Goal: Task Accomplishment & Management: Manage account settings

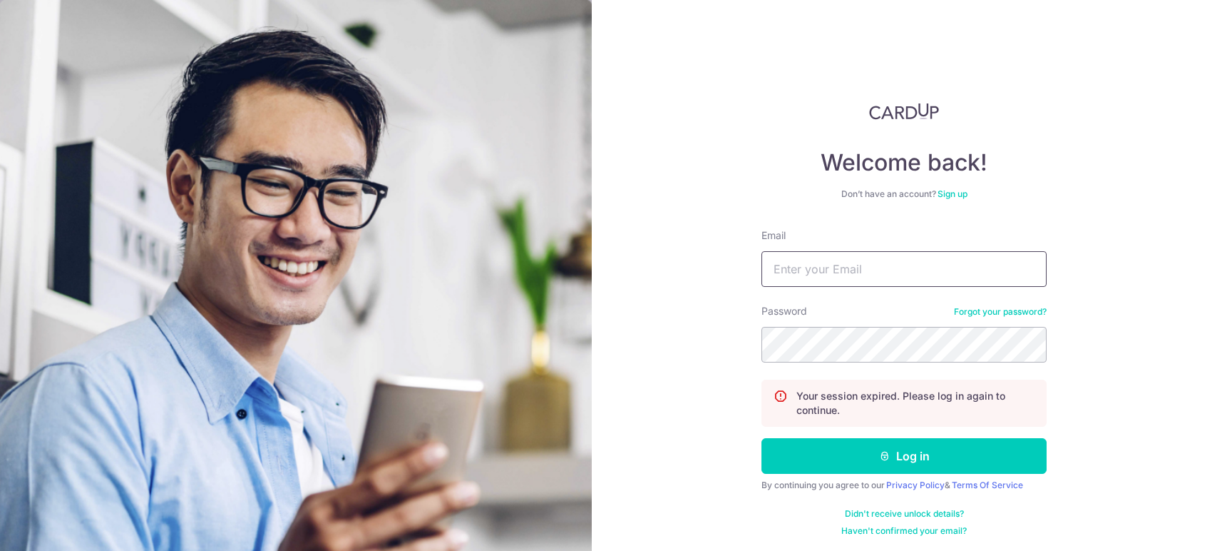
type input "[EMAIL_ADDRESS][DOMAIN_NAME]"
drag, startPoint x: 0, startPoint y: 0, endPoint x: 944, endPoint y: 267, distance: 980.5
click at [944, 267] on input "[EMAIL_ADDRESS][DOMAIN_NAME]" at bounding box center [904, 269] width 285 height 36
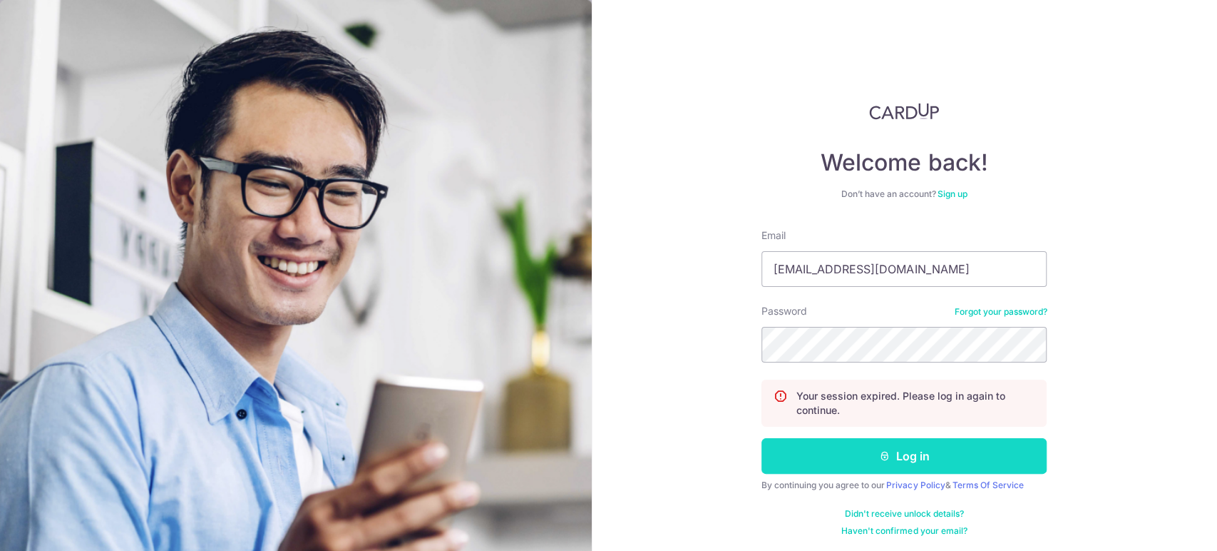
click at [810, 464] on button "Log in" at bounding box center [904, 456] width 285 height 36
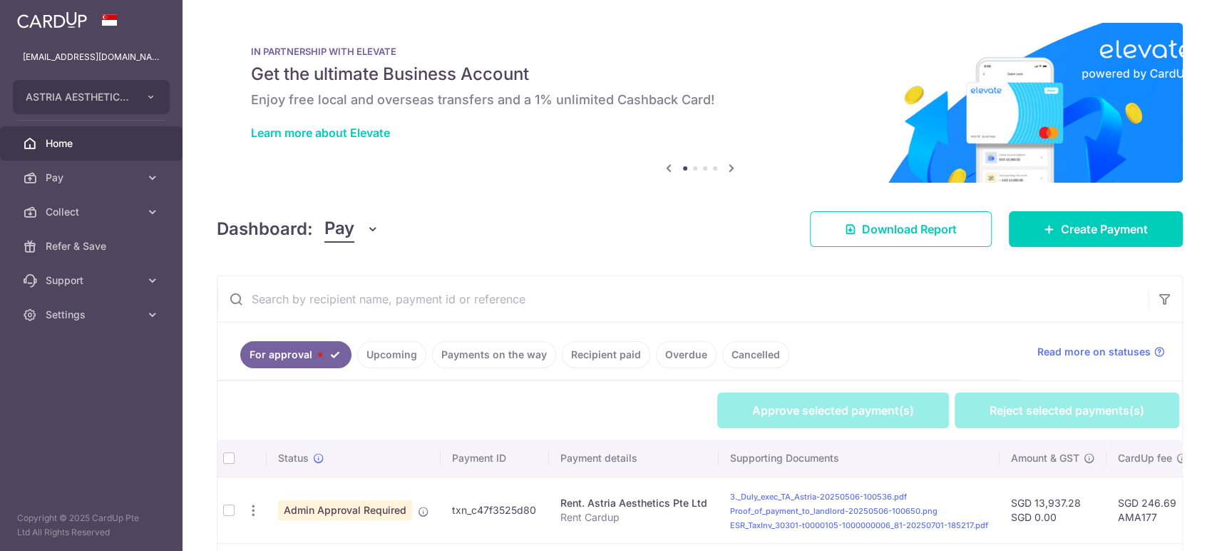
click at [362, 218] on button "Pay" at bounding box center [351, 228] width 55 height 27
click at [364, 300] on link "Collect" at bounding box center [399, 303] width 148 height 34
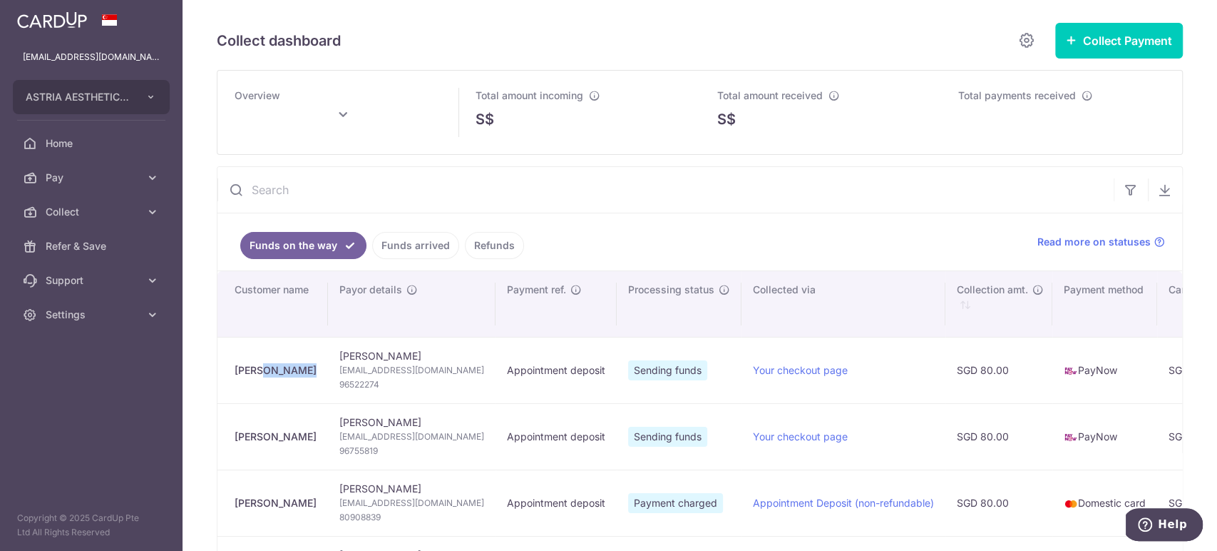
drag, startPoint x: 276, startPoint y: 366, endPoint x: 217, endPoint y: 370, distance: 59.3
click at [218, 370] on td "[PERSON_NAME]" at bounding box center [273, 370] width 111 height 66
copy div "[PERSON_NAME]"
click at [400, 367] on span "[EMAIL_ADDRESS][DOMAIN_NAME]" at bounding box center [411, 370] width 145 height 14
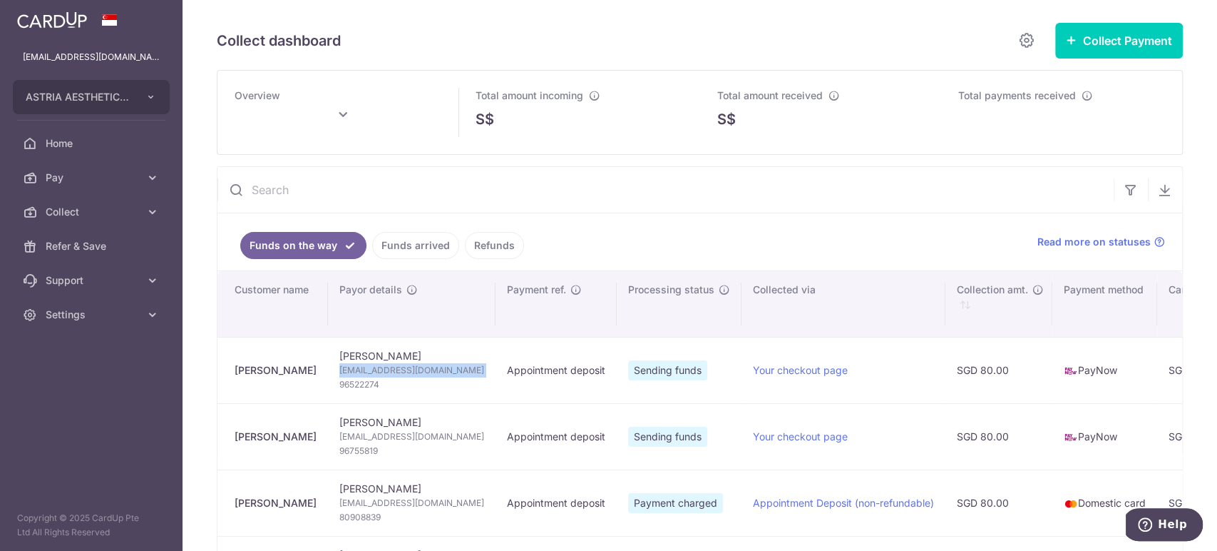
click at [400, 367] on span "[EMAIL_ADDRESS][DOMAIN_NAME]" at bounding box center [411, 370] width 145 height 14
copy td "[EMAIL_ADDRESS][DOMAIN_NAME]"
type input "[DATE]"
click at [655, 232] on ul "Funds on the way Funds arrived Refunds" at bounding box center [619, 241] width 803 height 57
